Goal: Task Accomplishment & Management: Use online tool/utility

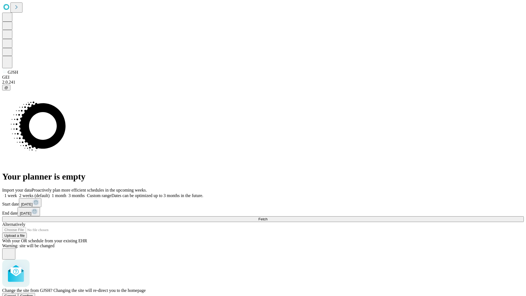
click at [33, 293] on span "Confirm" at bounding box center [26, 295] width 13 height 4
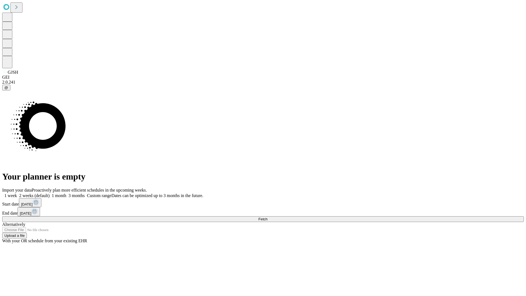
click at [66, 193] on label "1 month" at bounding box center [58, 195] width 17 height 5
click at [267, 217] on span "Fetch" at bounding box center [262, 219] width 9 height 4
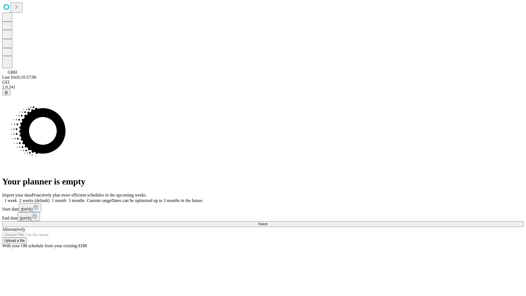
click at [267, 222] on span "Fetch" at bounding box center [262, 224] width 9 height 4
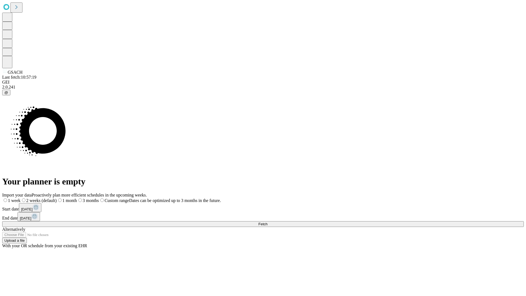
click at [77, 198] on label "1 month" at bounding box center [67, 200] width 20 height 5
click at [267, 222] on span "Fetch" at bounding box center [262, 224] width 9 height 4
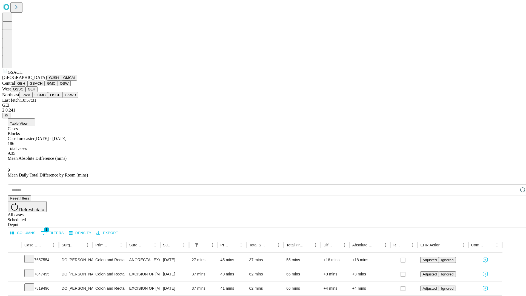
click at [45, 86] on button "GMC" at bounding box center [51, 83] width 13 height 6
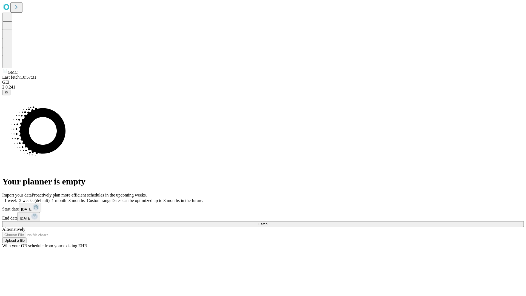
click at [66, 198] on label "1 month" at bounding box center [58, 200] width 17 height 5
click at [267, 222] on span "Fetch" at bounding box center [262, 224] width 9 height 4
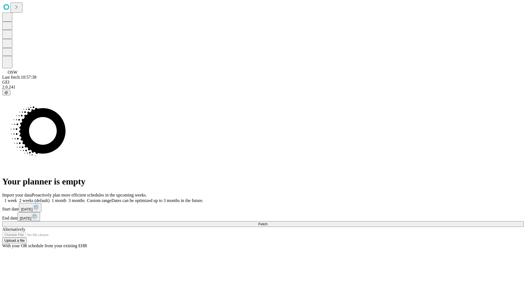
click at [66, 198] on label "1 month" at bounding box center [58, 200] width 17 height 5
click at [267, 222] on span "Fetch" at bounding box center [262, 224] width 9 height 4
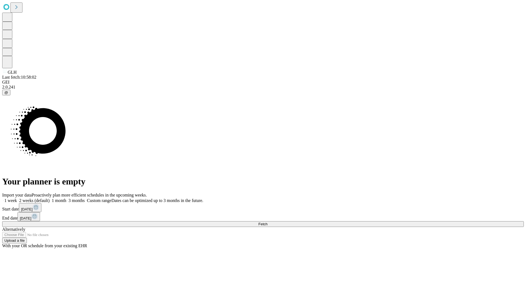
click at [267, 222] on span "Fetch" at bounding box center [262, 224] width 9 height 4
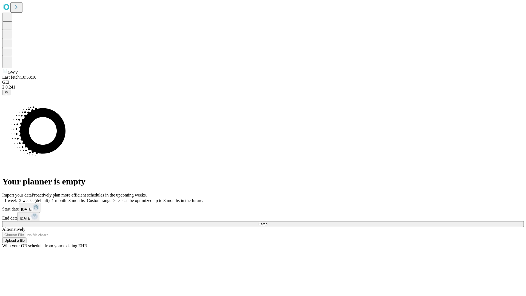
click at [66, 198] on label "1 month" at bounding box center [58, 200] width 17 height 5
click at [267, 222] on span "Fetch" at bounding box center [262, 224] width 9 height 4
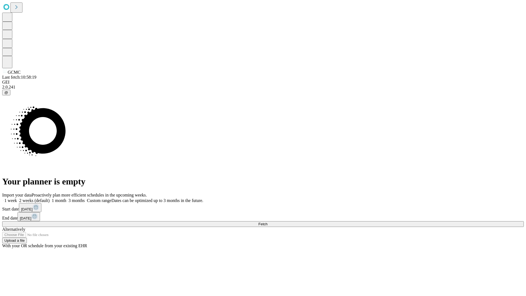
click at [267, 222] on span "Fetch" at bounding box center [262, 224] width 9 height 4
